Goal: Information Seeking & Learning: Check status

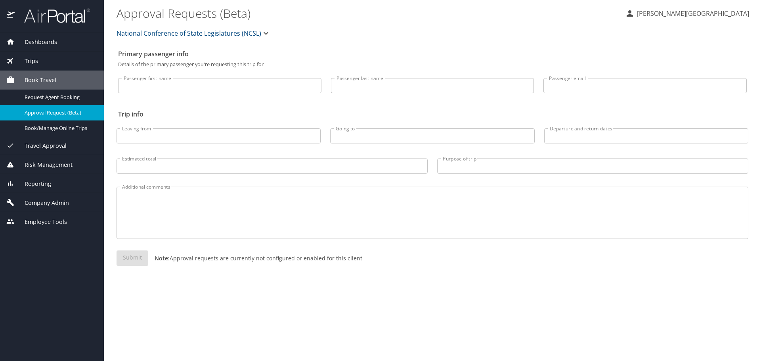
click at [44, 187] on span "Reporting" at bounding box center [33, 183] width 36 height 9
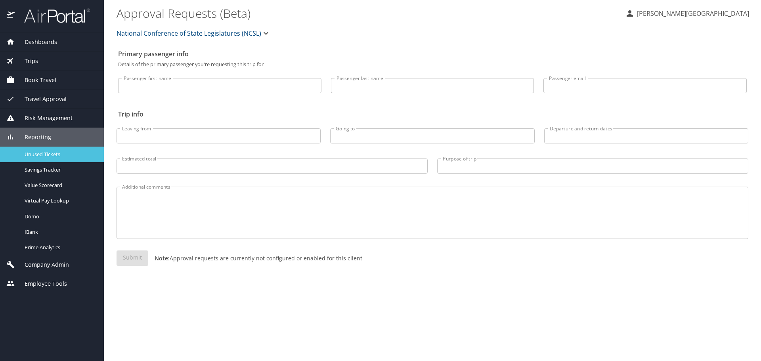
click at [43, 153] on span "Unused Tickets" at bounding box center [60, 155] width 70 height 8
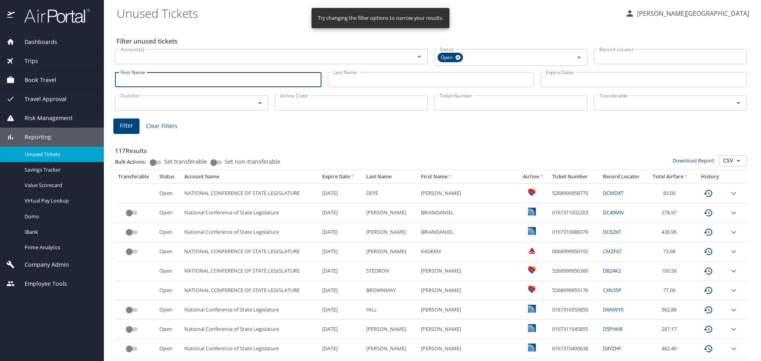
click at [171, 80] on input "First Name" at bounding box center [218, 79] width 206 height 15
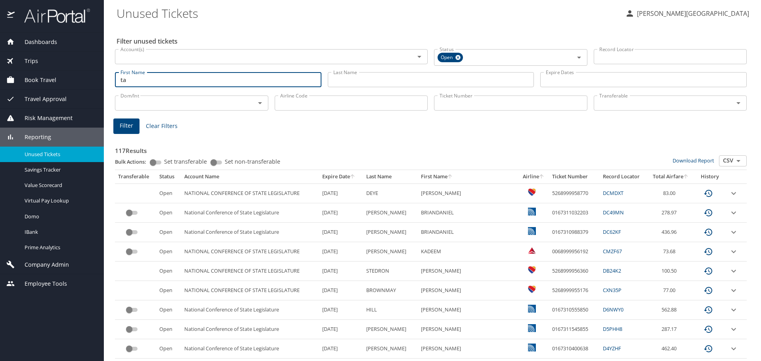
type input "t"
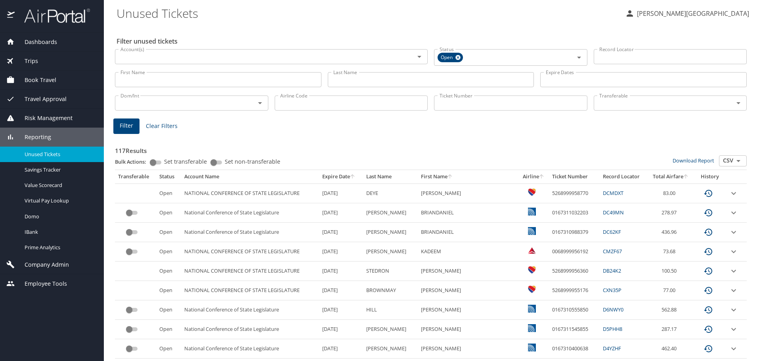
click at [187, 85] on input "First Name" at bounding box center [218, 79] width 206 height 15
click at [339, 77] on input "Last Name" at bounding box center [431, 79] width 206 height 15
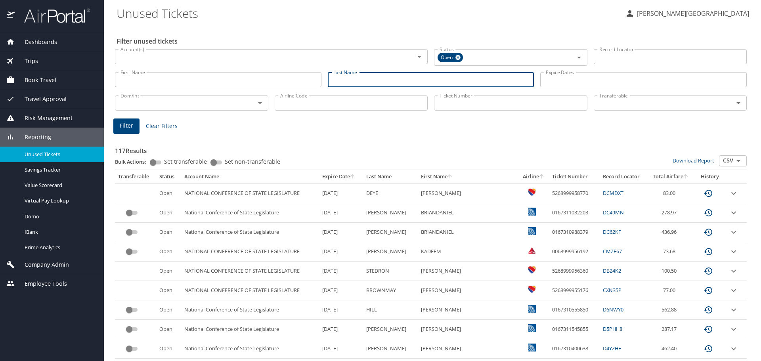
paste input "Valderramalobo"
type input "Valderramalobo"
click at [130, 127] on span "Filter" at bounding box center [126, 126] width 13 height 10
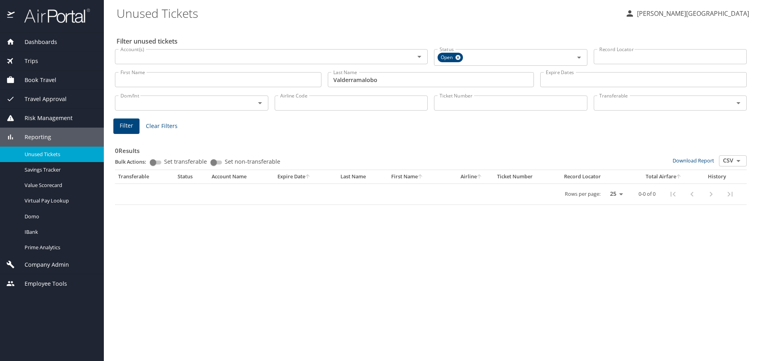
click at [619, 195] on select "25 50 100" at bounding box center [614, 194] width 22 height 12
select select "100"
click at [603, 188] on select "25 50 100" at bounding box center [614, 194] width 22 height 12
click at [36, 46] on span "Dashboards" at bounding box center [36, 42] width 42 height 9
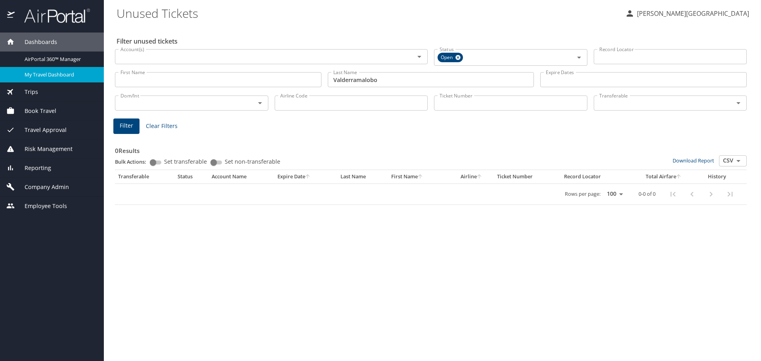
click at [46, 81] on link "My Travel Dashboard" at bounding box center [52, 74] width 104 height 15
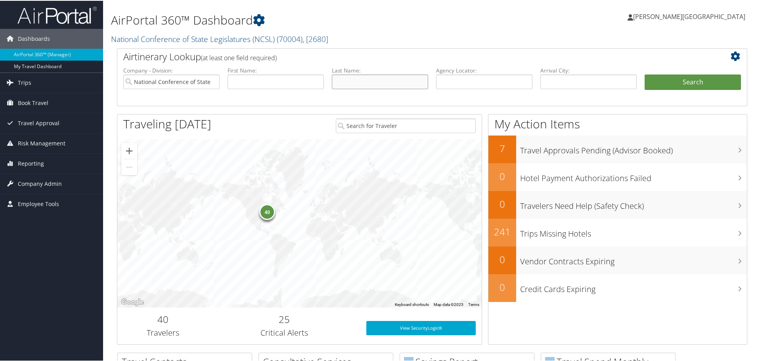
click at [363, 78] on input "text" at bounding box center [380, 81] width 96 height 15
paste input "Valderramalobo"
type input "Valderramalobo"
click at [644, 74] on button "Search" at bounding box center [692, 82] width 96 height 16
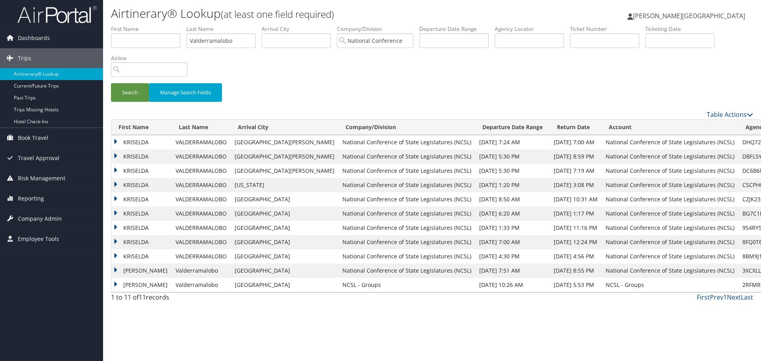
click at [118, 157] on td "KRISELDA" at bounding box center [141, 156] width 60 height 14
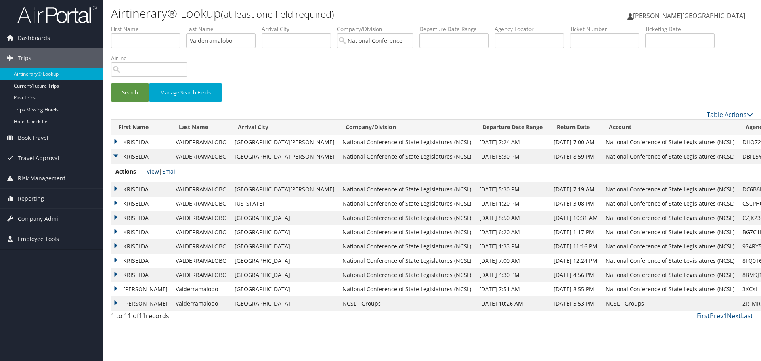
click at [153, 172] on link "View" at bounding box center [153, 172] width 12 height 8
click at [118, 188] on td "KRISELDA" at bounding box center [141, 189] width 60 height 14
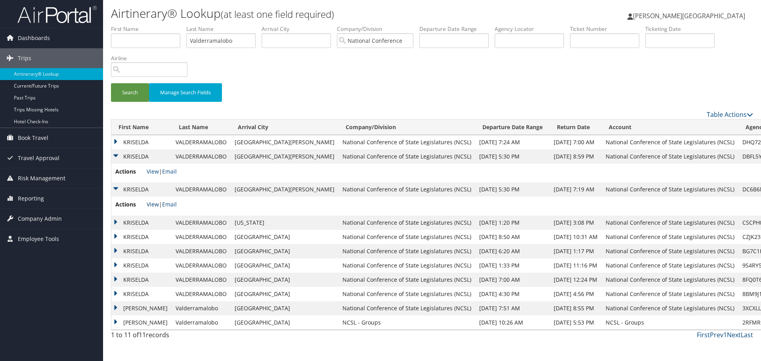
click at [151, 205] on link "View" at bounding box center [153, 204] width 12 height 8
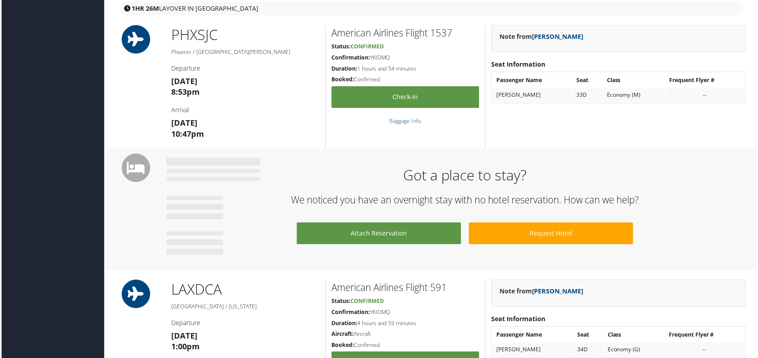
scroll to position [396, 0]
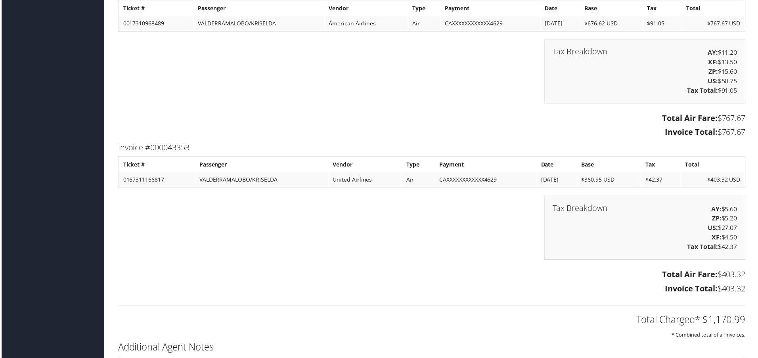
scroll to position [872, 0]
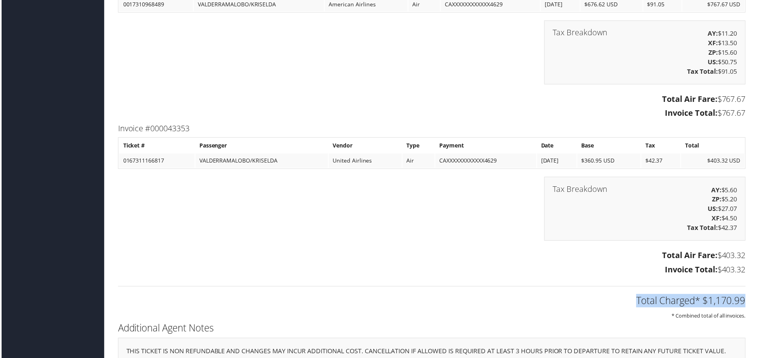
drag, startPoint x: 745, startPoint y: 302, endPoint x: 632, endPoint y: 302, distance: 113.3
click at [632, 302] on div "Total Charged* $1,170.99 * Combined total of all invoices." at bounding box center [432, 300] width 642 height 42
click at [634, 301] on h2 "Total Charged* $1,170.99" at bounding box center [432, 301] width 630 height 13
drag, startPoint x: 635, startPoint y: 302, endPoint x: 735, endPoint y: 305, distance: 99.9
click at [735, 305] on h2 "Total Charged* $1,170.99" at bounding box center [432, 301] width 630 height 13
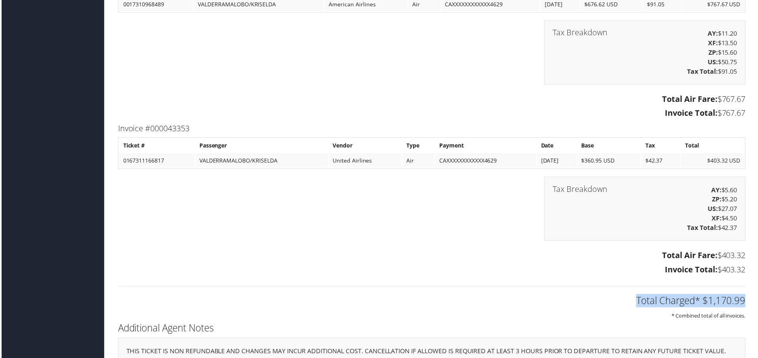
drag, startPoint x: 719, startPoint y: 114, endPoint x: 742, endPoint y: 115, distance: 22.6
click at [742, 115] on h3 "Invoice Total: $767.67" at bounding box center [432, 113] width 630 height 11
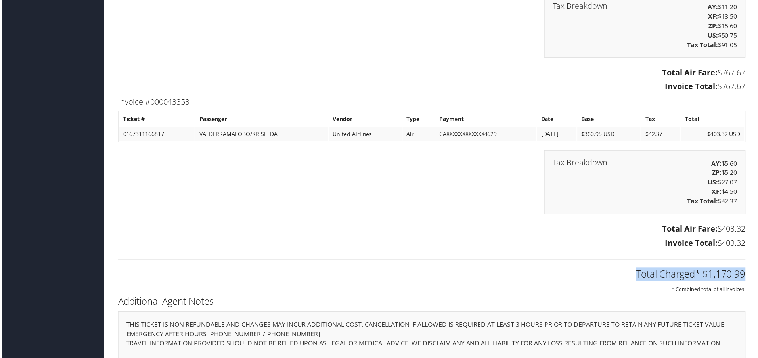
scroll to position [911, 0]
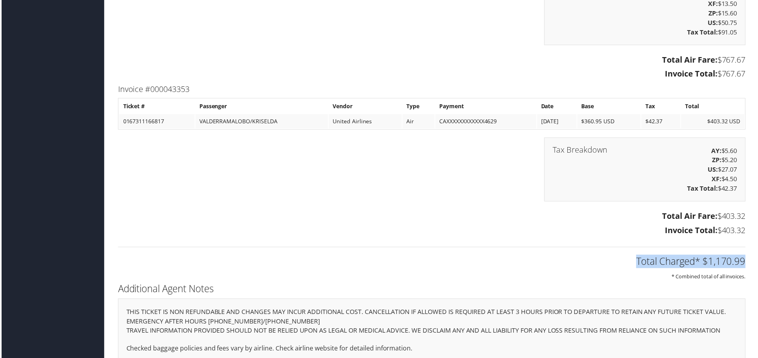
drag, startPoint x: 721, startPoint y: 228, endPoint x: 748, endPoint y: 233, distance: 28.1
click at [748, 233] on div "Total Air Fare: $403.32 Invoice Total: $403.32" at bounding box center [432, 225] width 642 height 30
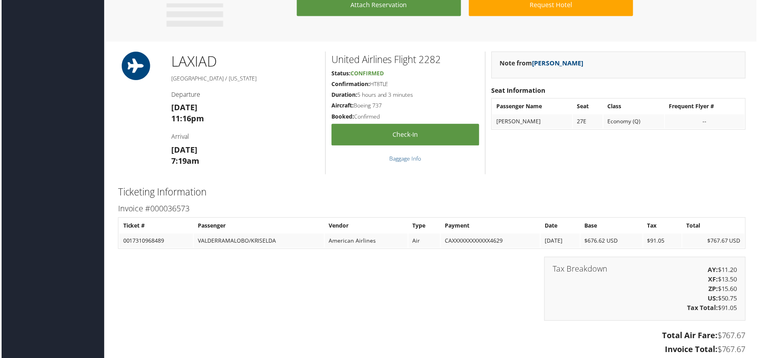
scroll to position [634, 0]
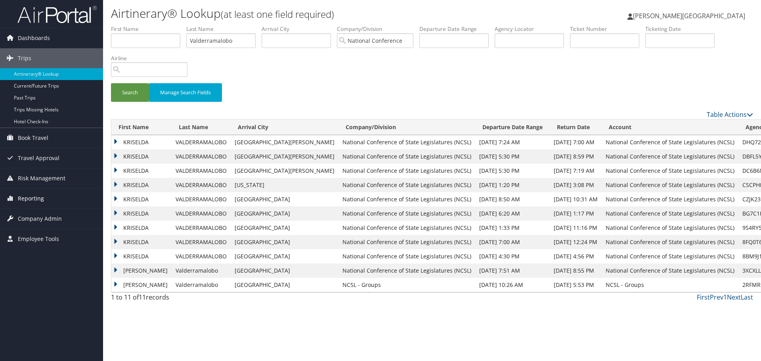
click at [36, 202] on span "Reporting" at bounding box center [31, 199] width 26 height 20
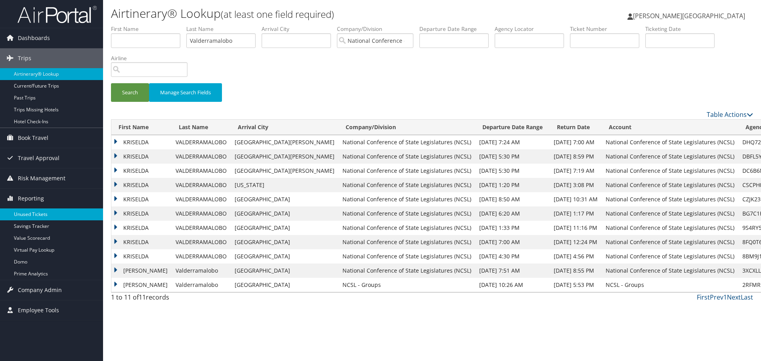
click at [39, 218] on link "Unused Tickets" at bounding box center [51, 214] width 103 height 12
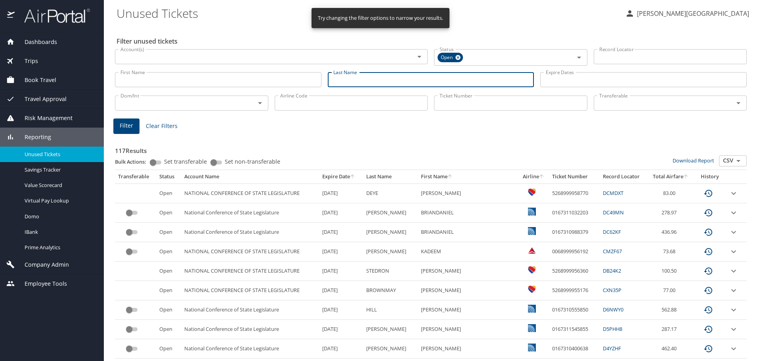
click at [348, 79] on input "Last Name" at bounding box center [431, 79] width 206 height 15
paste input "Valderramalobo"
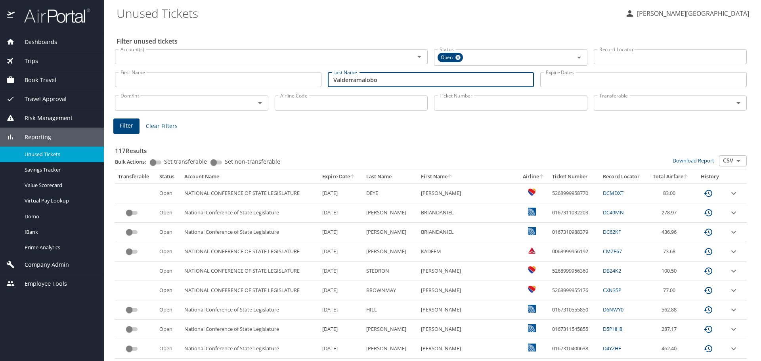
type input "Valderramalobo"
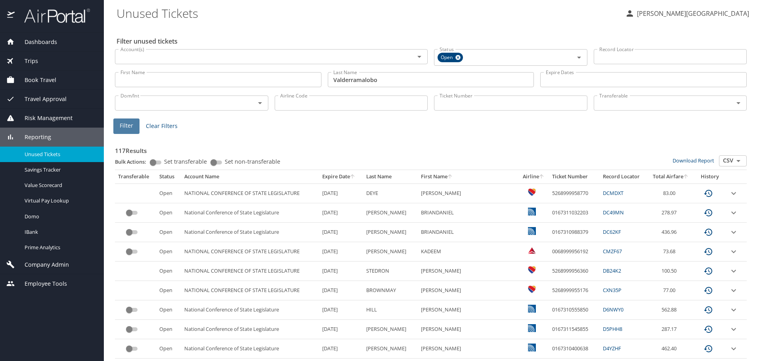
click at [124, 128] on span "Filter" at bounding box center [126, 126] width 13 height 10
